Goal: Information Seeking & Learning: Learn about a topic

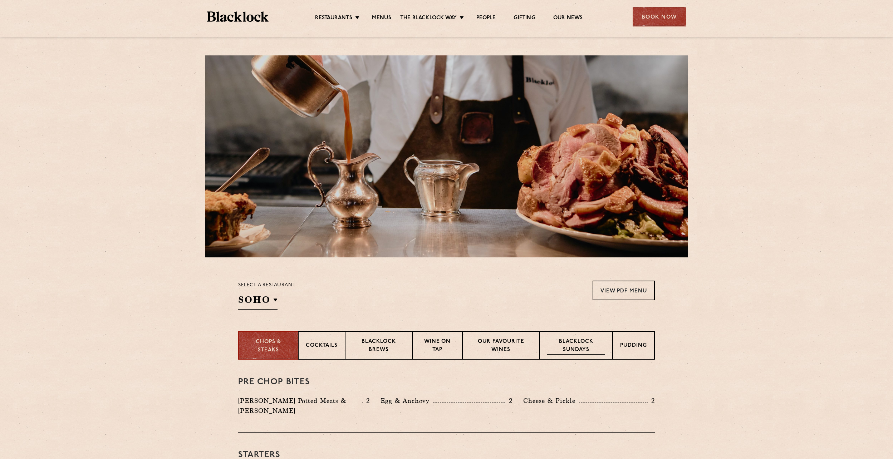
click at [578, 347] on p "Blacklock Sundays" at bounding box center [576, 346] width 58 height 17
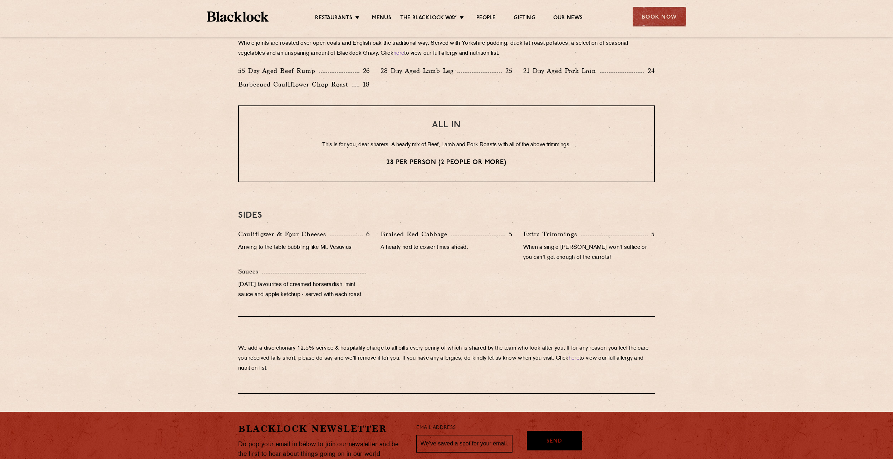
scroll to position [572, 0]
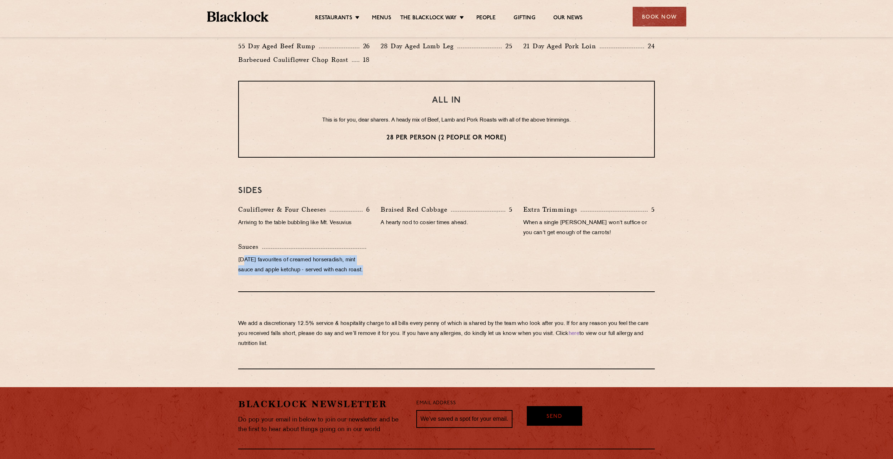
drag, startPoint x: 245, startPoint y: 260, endPoint x: 366, endPoint y: 278, distance: 122.9
click at [366, 278] on div "Sauces [DATE] favourites of creamed horseradish, mint sauce and apple ketchup -…" at bounding box center [304, 260] width 142 height 37
drag, startPoint x: 366, startPoint y: 278, endPoint x: 333, endPoint y: 315, distance: 49.4
click at [342, 308] on div "We add a discretionary 12.5% service & hospitality charge to all bills every [P…" at bounding box center [446, 330] width 417 height 77
drag, startPoint x: 255, startPoint y: 326, endPoint x: 364, endPoint y: 327, distance: 109.8
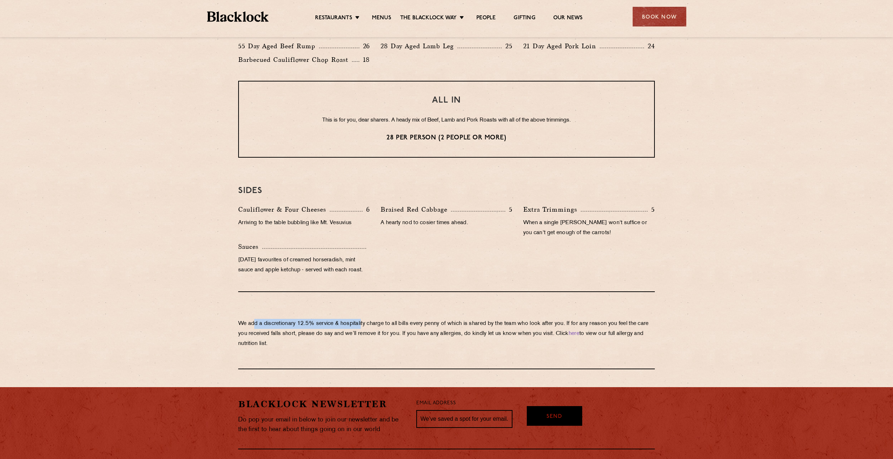
click at [364, 327] on p "We add a discretionary 12.5% service & hospitality charge to all bills every [P…" at bounding box center [446, 334] width 417 height 30
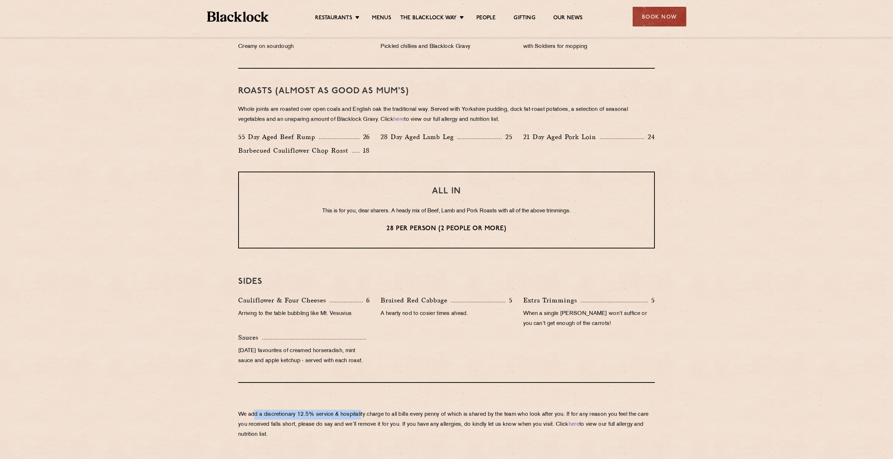
scroll to position [465, 0]
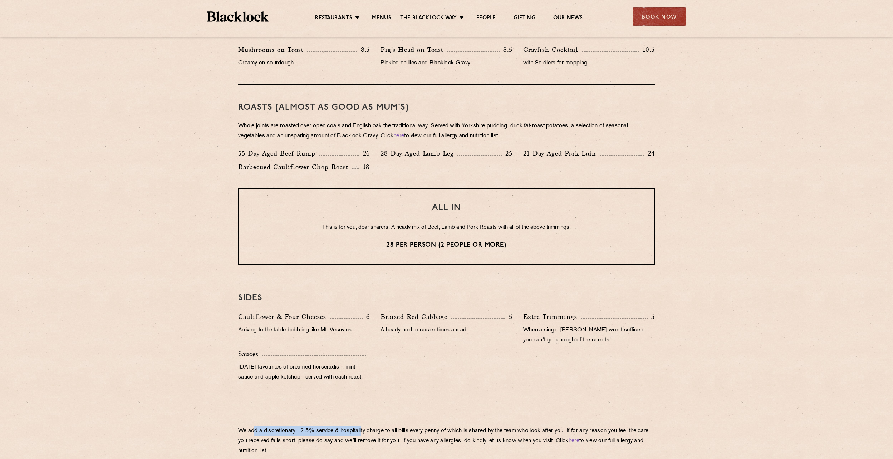
drag, startPoint x: 525, startPoint y: 127, endPoint x: 625, endPoint y: 132, distance: 99.2
click at [625, 132] on p "Whole joints are roasted over open coals and English oak the traditional way. S…" at bounding box center [446, 131] width 417 height 20
click at [397, 138] on p "Whole joints are roasted over open coals and English oak the traditional way. S…" at bounding box center [446, 131] width 417 height 20
drag, startPoint x: 390, startPoint y: 137, endPoint x: 520, endPoint y: 136, distance: 129.9
click at [520, 136] on p "Whole joints are roasted over open coals and English oak the traditional way. S…" at bounding box center [446, 131] width 417 height 20
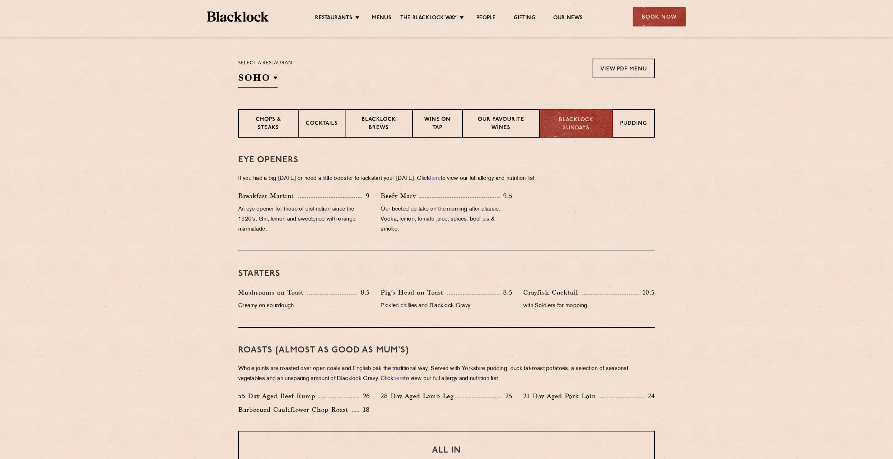
scroll to position [143, 0]
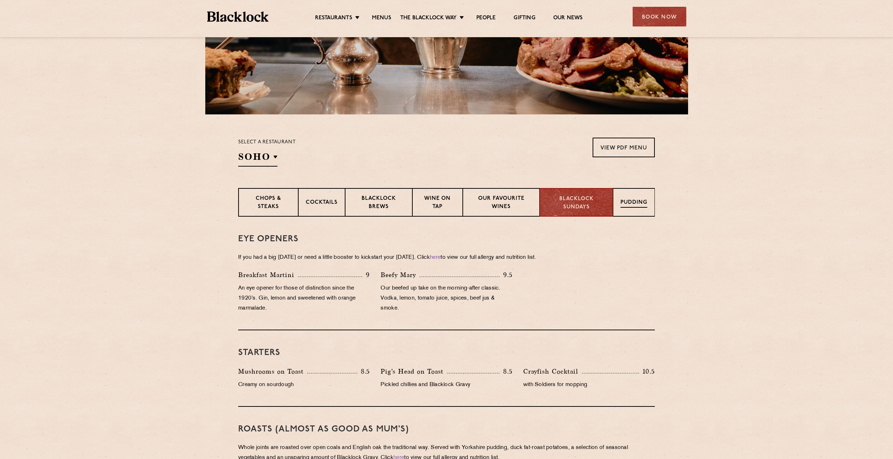
click at [636, 207] on p "Pudding" at bounding box center [634, 203] width 27 height 9
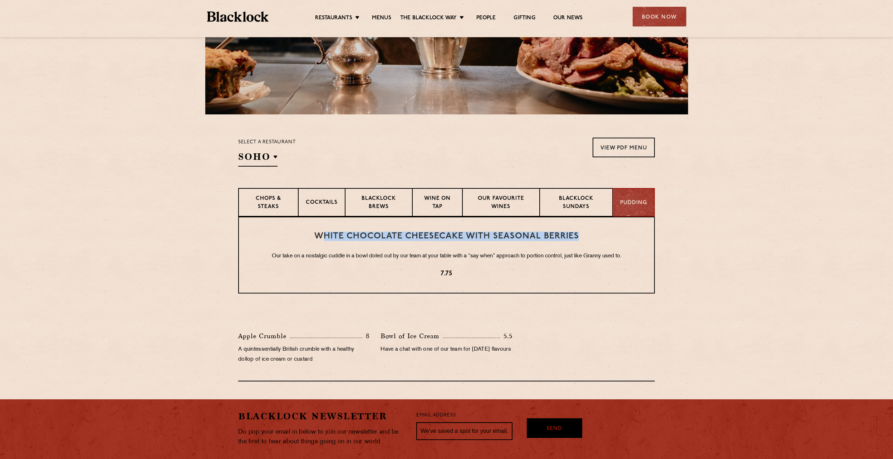
drag, startPoint x: 320, startPoint y: 238, endPoint x: 620, endPoint y: 238, distance: 299.4
click at [620, 238] on h3 "White Chocolate Cheesecake with Seasonal Berries" at bounding box center [446, 236] width 387 height 9
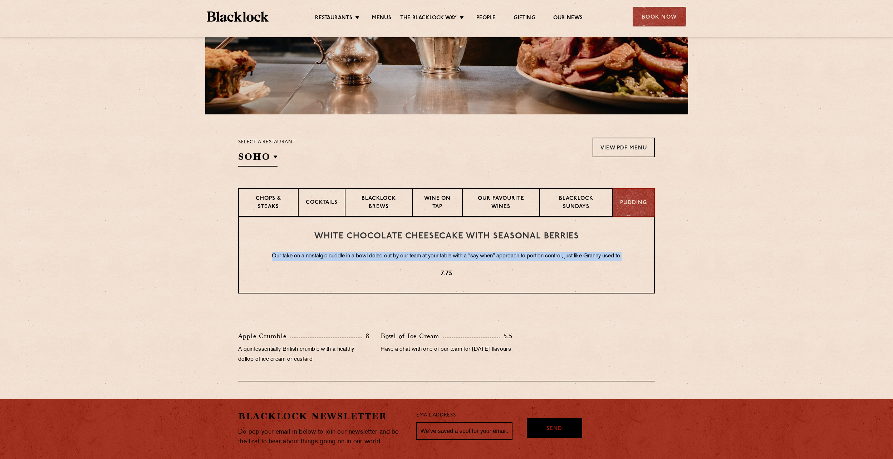
drag, startPoint x: 264, startPoint y: 258, endPoint x: 680, endPoint y: 257, distance: 416.4
click at [680, 257] on section "White Chocolate Cheesecake with Seasonal Berries Our take on a nostalgic cuddle…" at bounding box center [446, 299] width 893 height 165
click at [612, 146] on link "View PDF Menu" at bounding box center [624, 148] width 62 height 20
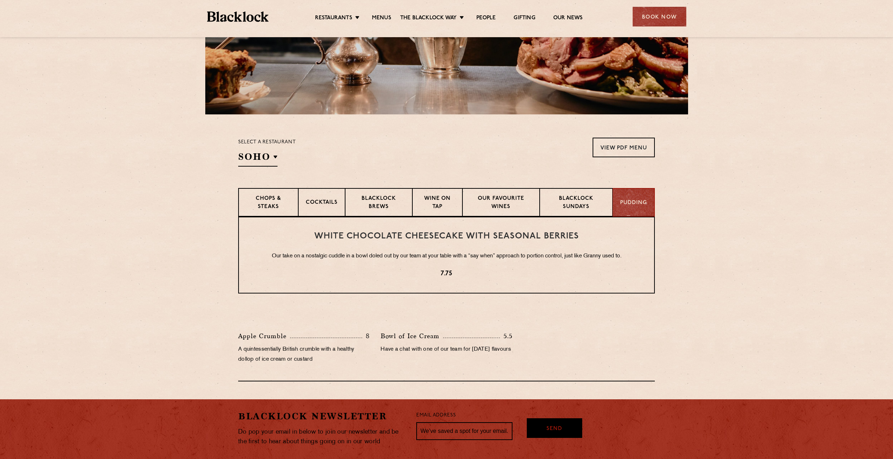
click at [713, 144] on section "Select a restaurant [GEOGRAPHIC_DATA] [GEOGRAPHIC_DATA] [GEOGRAPHIC_DATA] [GEOG…" at bounding box center [446, 151] width 893 height 74
